Goal: Task Accomplishment & Management: Manage account settings

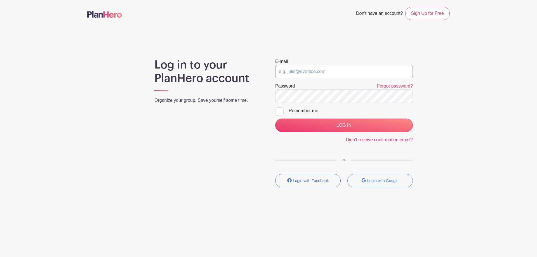
click at [351, 75] on input "email" at bounding box center [344, 71] width 138 height 13
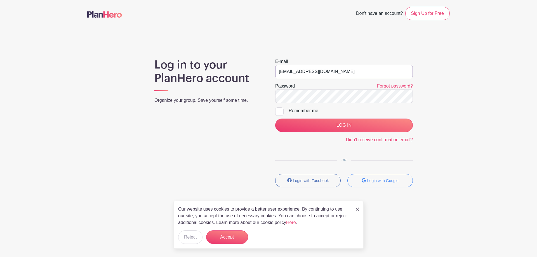
click at [300, 75] on input "[EMAIL_ADDRESS][DOMAIN_NAME]" at bounding box center [344, 71] width 138 height 13
click at [300, 72] on input "[EMAIL_ADDRESS][DOMAIN_NAME]" at bounding box center [344, 71] width 138 height 13
type input "@[DOMAIN_NAME]"
click at [300, 72] on input "@[DOMAIN_NAME]" at bounding box center [344, 71] width 138 height 13
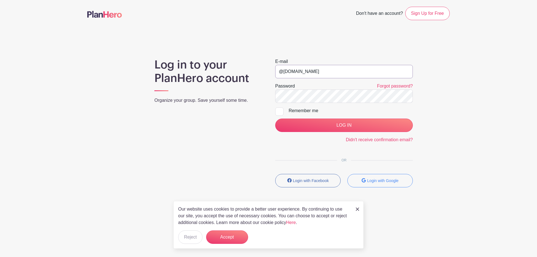
click at [300, 72] on input "@[DOMAIN_NAME]" at bounding box center [344, 71] width 138 height 13
click at [358, 209] on img at bounding box center [357, 208] width 3 height 3
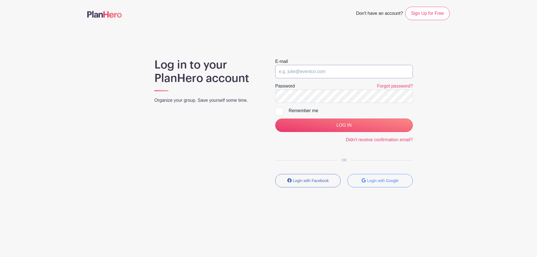
click at [348, 76] on input "email" at bounding box center [344, 71] width 138 height 13
type input "[EMAIL_ADDRESS][DOMAIN_NAME]"
click at [281, 110] on div at bounding box center [279, 111] width 8 height 8
click at [279, 110] on input "Remember me" at bounding box center [277, 109] width 4 height 4
checkbox input "true"
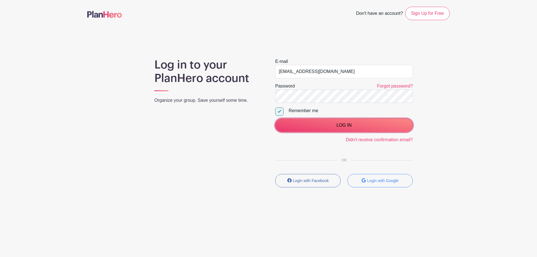
click at [336, 126] on input "LOG IN" at bounding box center [344, 125] width 138 height 13
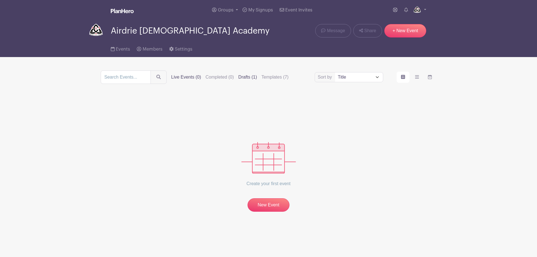
click at [249, 77] on label "Drafts (1)" at bounding box center [247, 77] width 19 height 7
click at [0, 0] on input "Drafts (1)" at bounding box center [0, 0] width 0 height 0
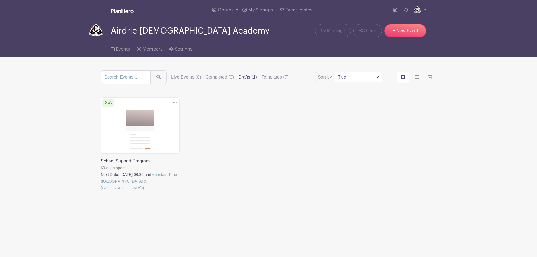
click at [101, 191] on link at bounding box center [101, 191] width 0 height 0
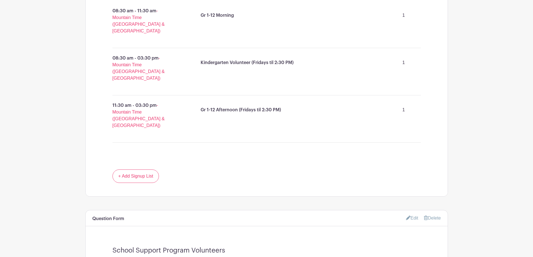
scroll to position [447, 0]
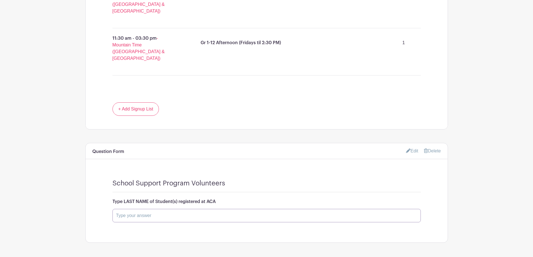
click at [138, 209] on input "text" at bounding box center [266, 215] width 308 height 13
click at [143, 209] on input "text" at bounding box center [266, 215] width 308 height 13
click at [124, 209] on input "text" at bounding box center [266, 215] width 308 height 13
click at [125, 209] on input "text" at bounding box center [266, 215] width 308 height 13
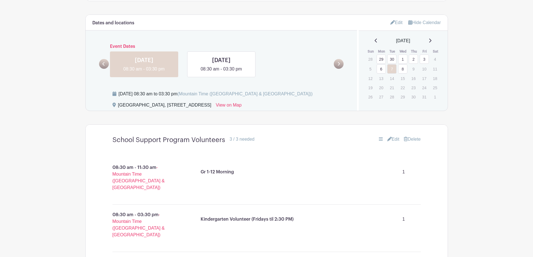
scroll to position [196, 0]
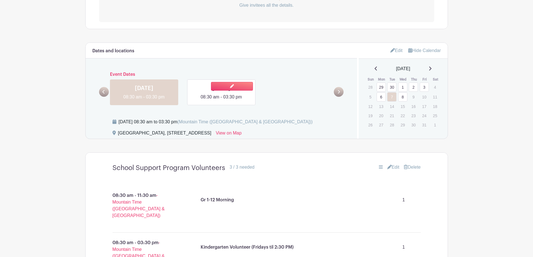
click at [221, 100] on link at bounding box center [221, 100] width 0 height 0
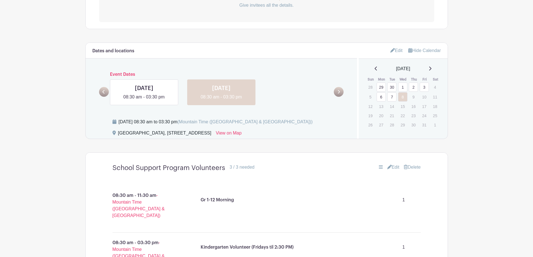
click at [335, 93] on link at bounding box center [338, 92] width 10 height 10
click at [337, 91] on icon at bounding box center [338, 92] width 3 height 4
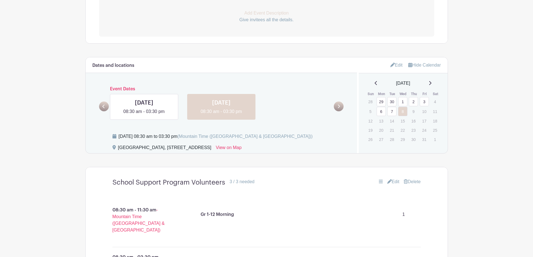
scroll to position [168, 0]
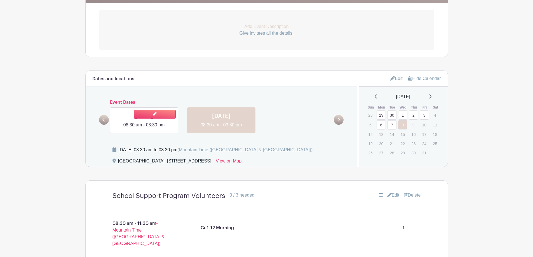
click at [144, 128] on link at bounding box center [144, 128] width 0 height 0
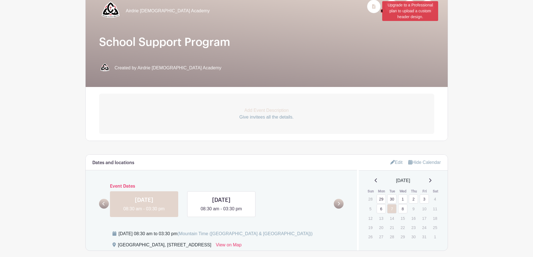
scroll to position [56, 0]
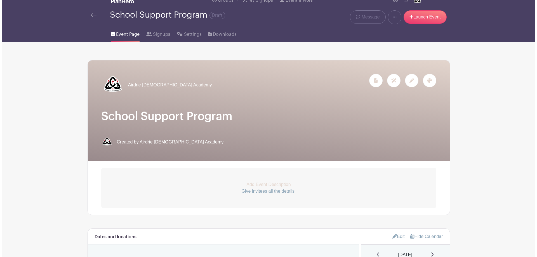
scroll to position [0, 0]
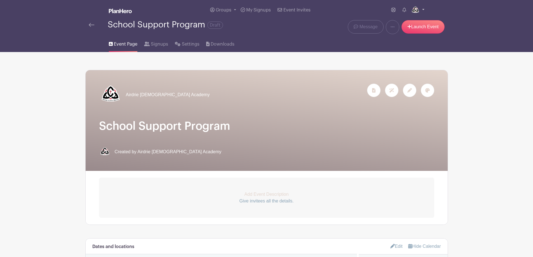
click at [422, 11] on link at bounding box center [417, 10] width 14 height 9
click at [394, 38] on link "Logout" at bounding box center [402, 36] width 44 height 9
